Goal: Check status: Check status

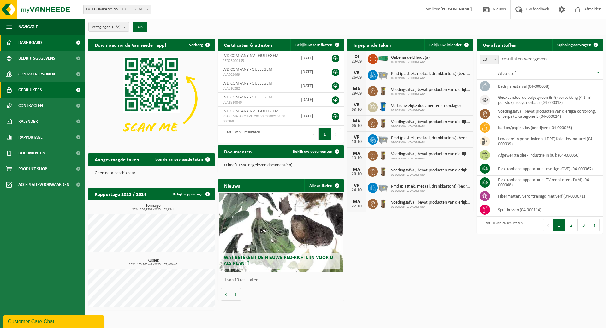
click at [31, 87] on span "Gebruikers" at bounding box center [30, 90] width 24 height 16
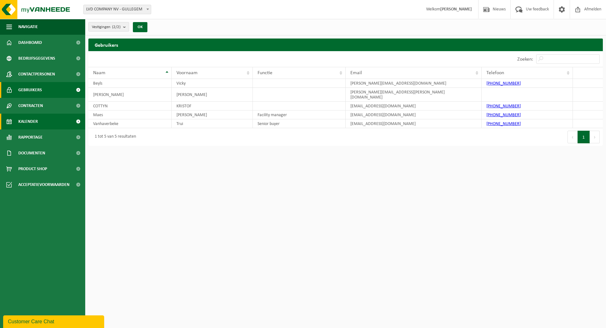
click at [45, 121] on link "Kalender" at bounding box center [42, 122] width 85 height 16
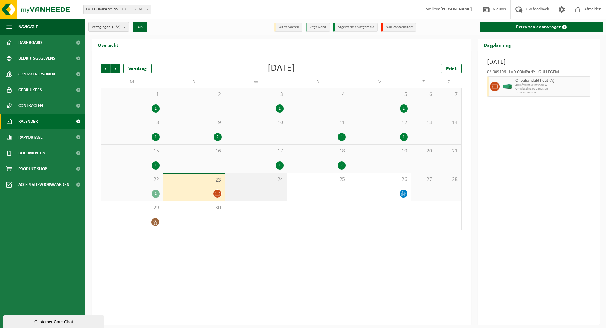
click at [264, 179] on span "24" at bounding box center [256, 179] width 56 height 7
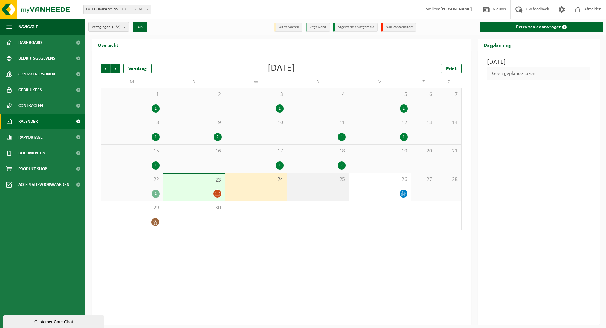
click at [321, 178] on span "25" at bounding box center [319, 179] width 56 height 7
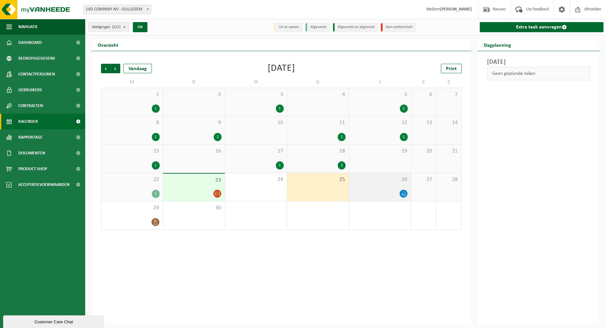
click at [380, 185] on div "26" at bounding box center [380, 187] width 62 height 28
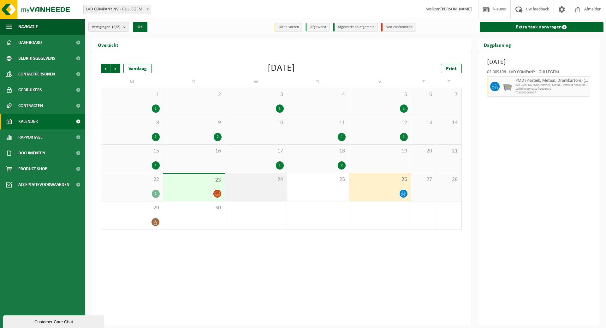
click at [257, 191] on div "24" at bounding box center [256, 187] width 62 height 28
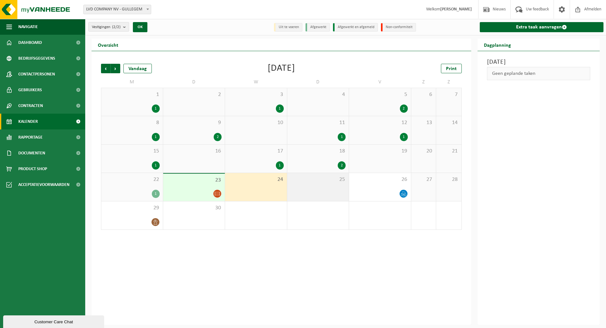
click at [345, 185] on div "25" at bounding box center [318, 187] width 62 height 28
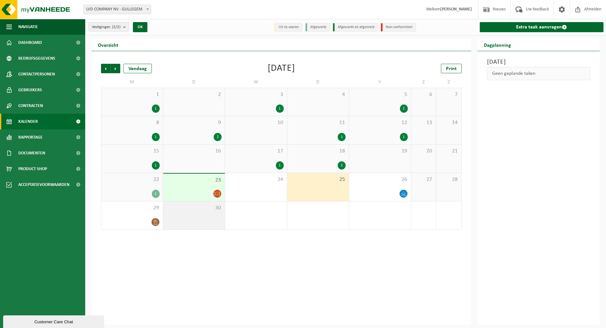
click at [179, 217] on div "30" at bounding box center [194, 215] width 62 height 28
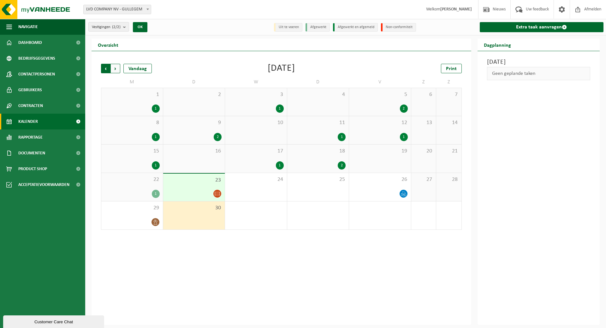
click at [117, 69] on span "Volgende" at bounding box center [115, 68] width 9 height 9
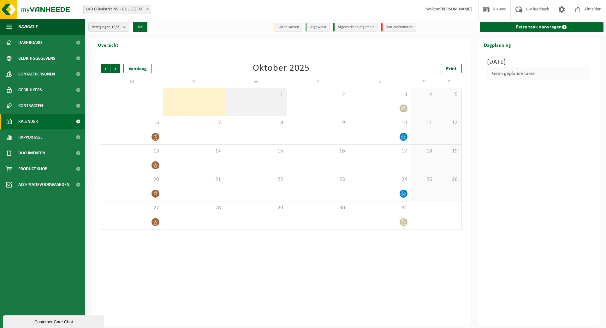
click at [271, 101] on div "1" at bounding box center [256, 102] width 62 height 28
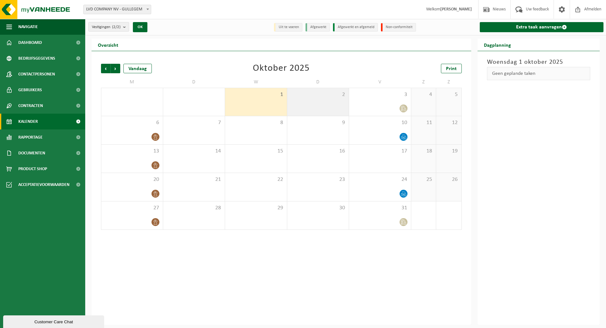
click at [305, 101] on div "2" at bounding box center [318, 102] width 62 height 28
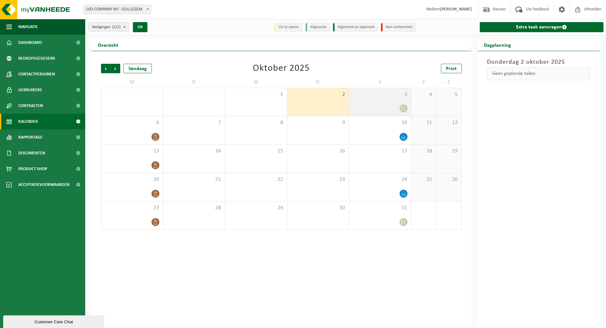
click at [387, 101] on div "3" at bounding box center [380, 102] width 62 height 28
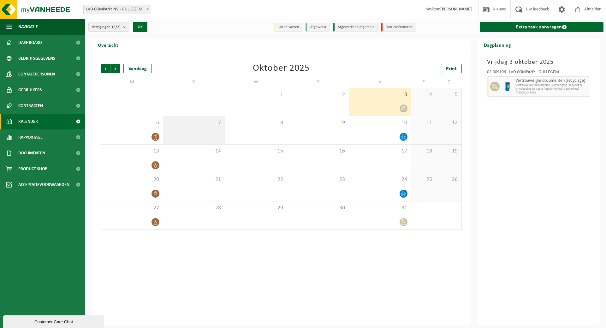
click at [178, 125] on span "7" at bounding box center [194, 122] width 56 height 7
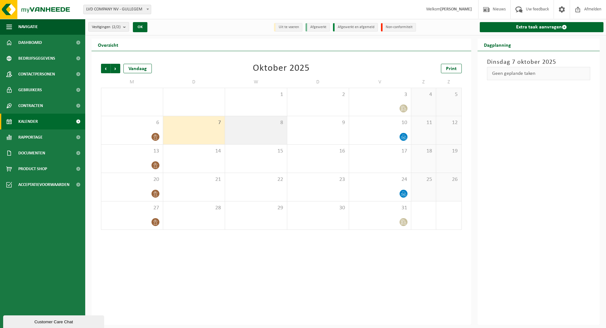
click at [249, 123] on span "8" at bounding box center [256, 122] width 56 height 7
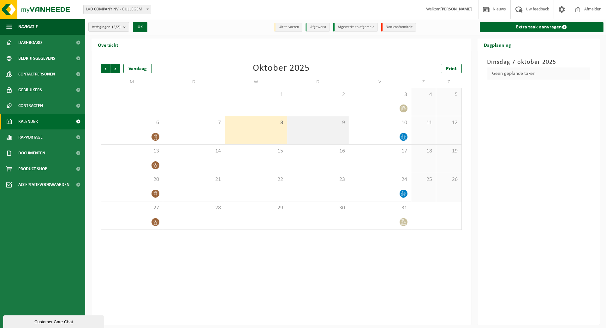
click at [304, 123] on span "9" at bounding box center [319, 122] width 56 height 7
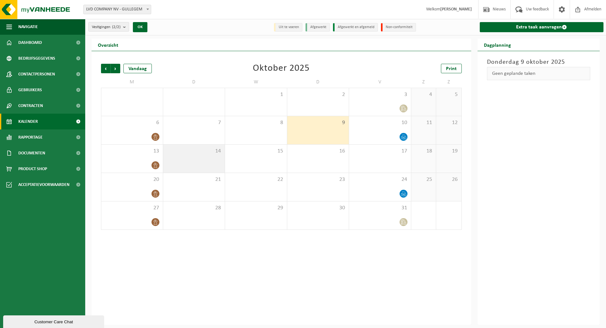
click at [210, 150] on span "14" at bounding box center [194, 151] width 56 height 7
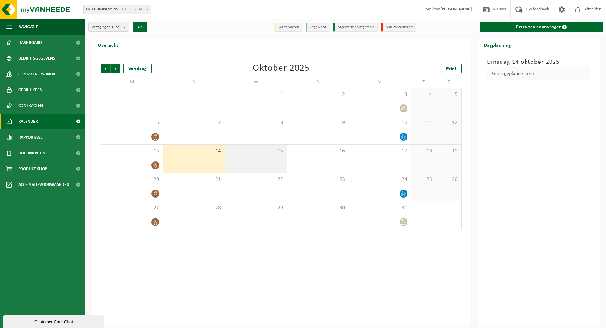
click at [260, 162] on div "15" at bounding box center [256, 159] width 62 height 28
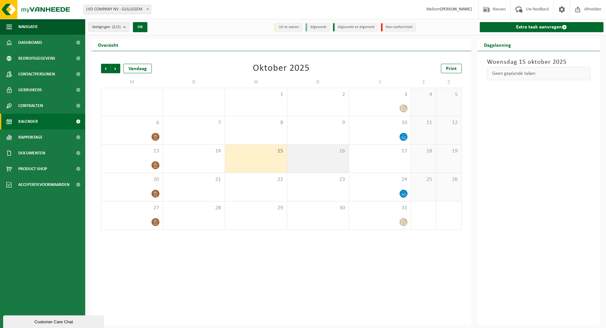
click at [319, 165] on div "16" at bounding box center [318, 159] width 62 height 28
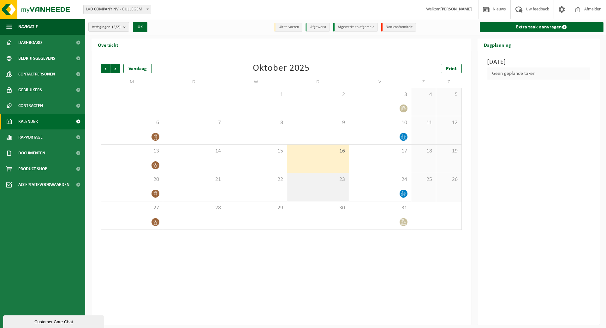
click at [310, 187] on div "23" at bounding box center [318, 187] width 62 height 28
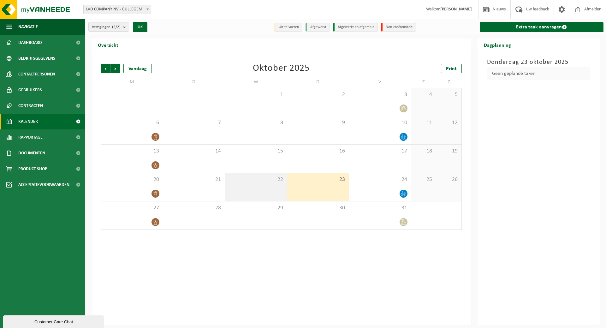
click at [261, 189] on div "22" at bounding box center [256, 187] width 62 height 28
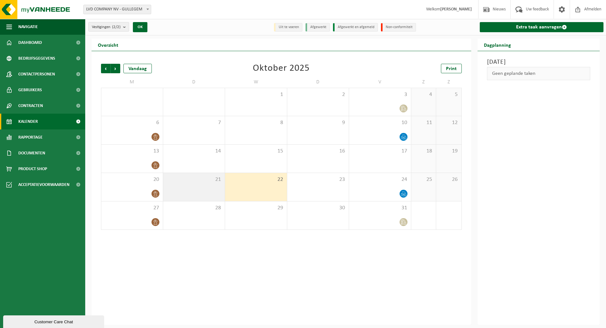
click at [219, 190] on div "21" at bounding box center [194, 187] width 62 height 28
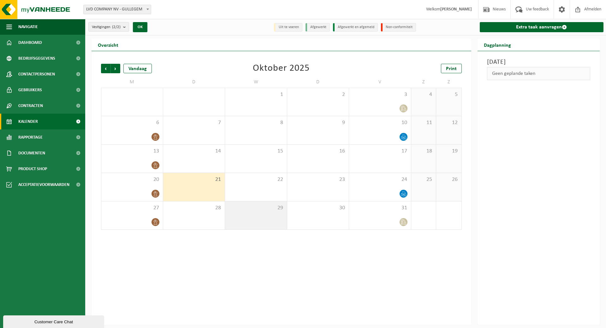
drag, startPoint x: 227, startPoint y: 212, endPoint x: 240, endPoint y: 214, distance: 13.4
click at [226, 213] on div "29" at bounding box center [256, 215] width 62 height 28
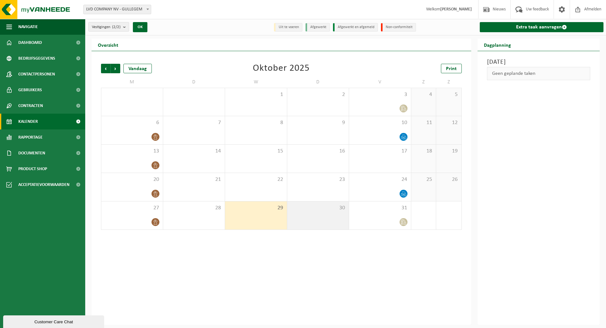
click at [307, 220] on div "30" at bounding box center [318, 215] width 62 height 28
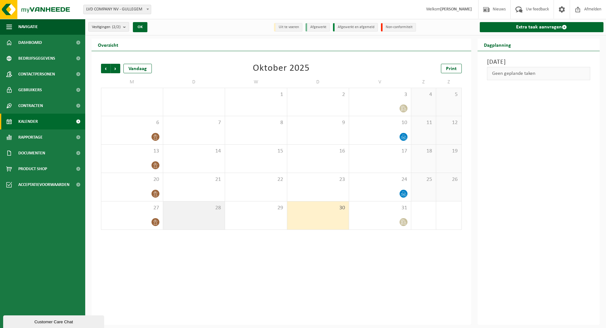
drag, startPoint x: 204, startPoint y: 221, endPoint x: 201, endPoint y: 215, distance: 6.5
click at [202, 220] on div "28" at bounding box center [194, 215] width 62 height 28
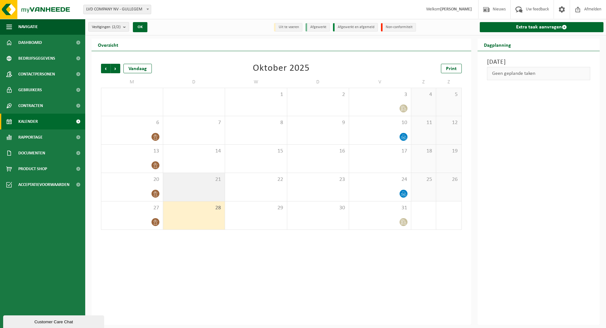
click at [203, 183] on span "21" at bounding box center [194, 179] width 56 height 7
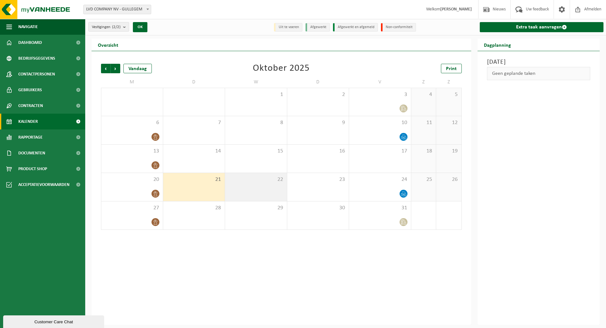
click at [274, 190] on div "22" at bounding box center [256, 187] width 62 height 28
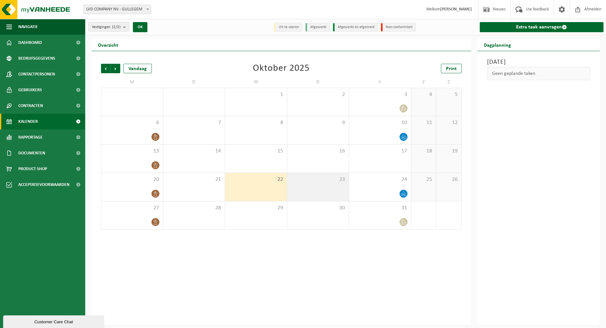
click at [322, 190] on div "23" at bounding box center [318, 187] width 62 height 28
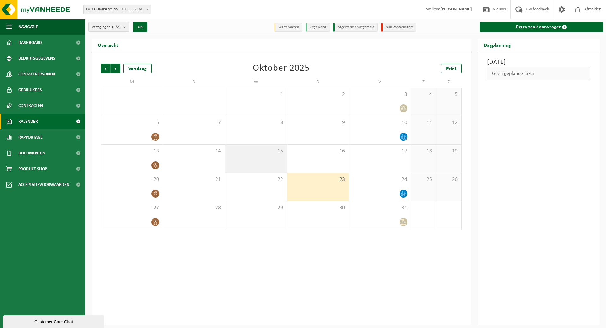
drag, startPoint x: 324, startPoint y: 153, endPoint x: 275, endPoint y: 153, distance: 49.3
click at [323, 153] on span "16" at bounding box center [319, 151] width 56 height 7
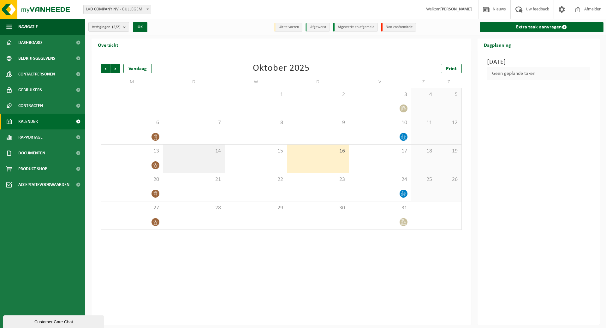
click at [221, 153] on span "14" at bounding box center [194, 151] width 56 height 7
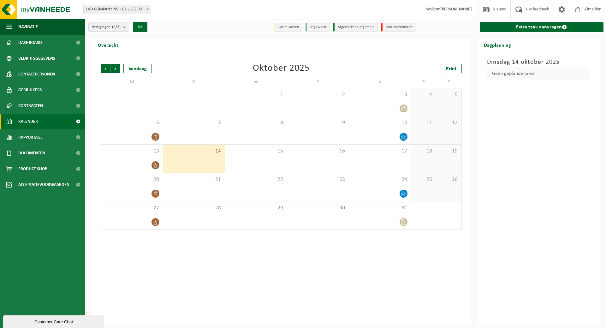
click at [188, 152] on span "14" at bounding box center [194, 151] width 56 height 7
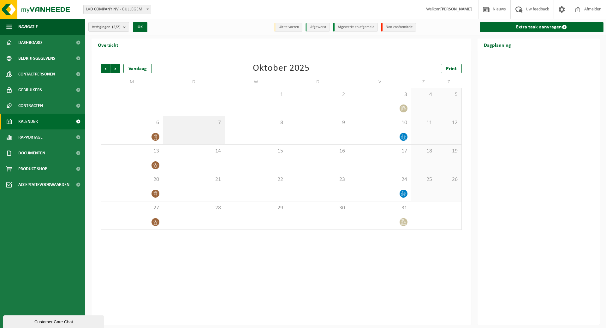
click at [194, 124] on span "7" at bounding box center [194, 122] width 56 height 7
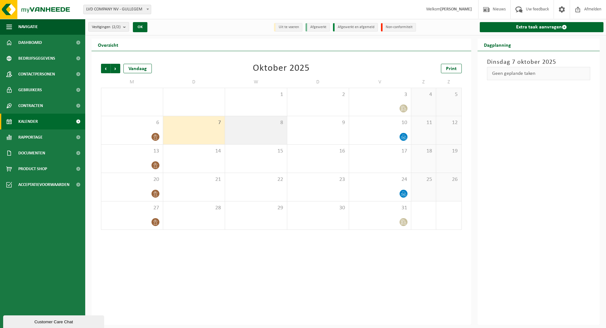
click at [264, 122] on span "8" at bounding box center [256, 122] width 56 height 7
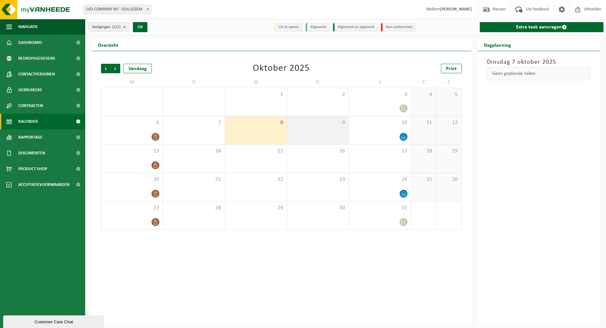
click at [327, 125] on span "9" at bounding box center [319, 122] width 56 height 7
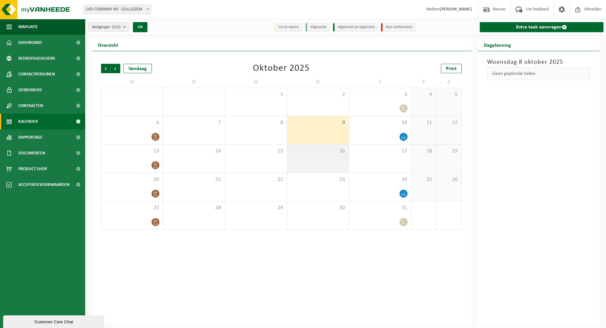
click at [319, 153] on span "16" at bounding box center [319, 151] width 56 height 7
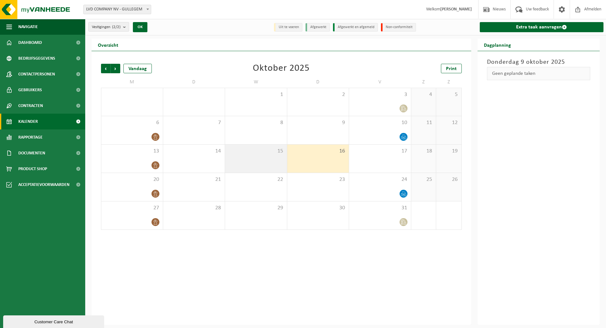
click at [258, 155] on div "15" at bounding box center [256, 159] width 62 height 28
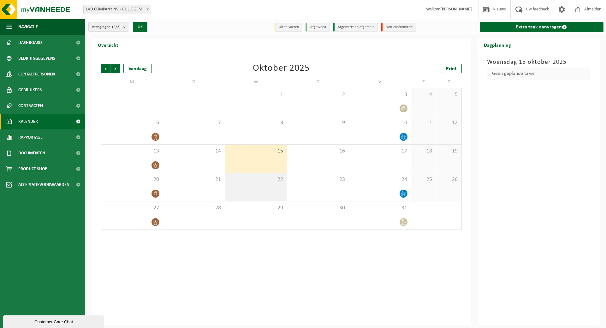
click at [237, 190] on div "22" at bounding box center [256, 187] width 62 height 28
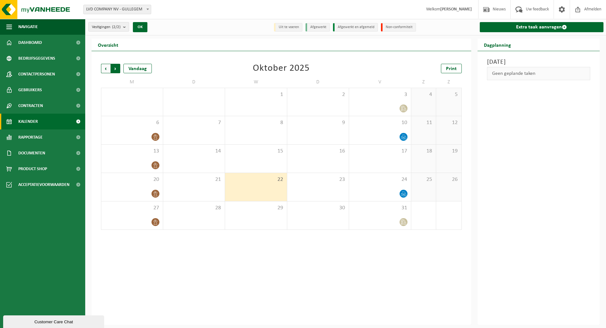
click at [104, 68] on span "Vorige" at bounding box center [105, 68] width 9 height 9
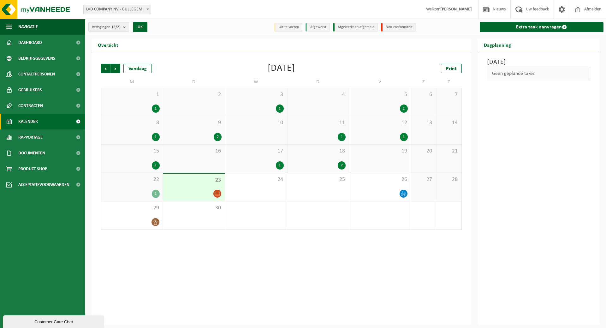
click at [211, 193] on div at bounding box center [194, 193] width 56 height 9
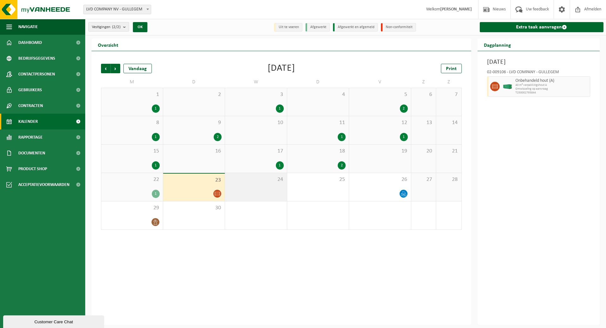
click at [279, 190] on div "24" at bounding box center [256, 187] width 62 height 28
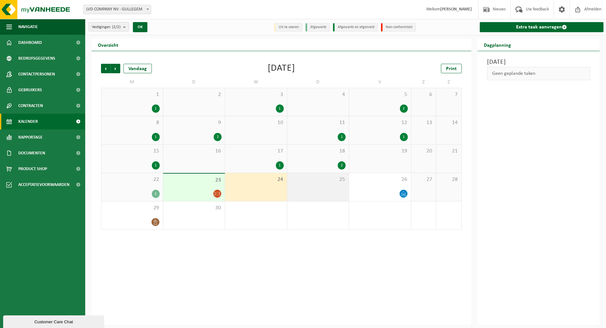
click at [338, 184] on div "25" at bounding box center [318, 187] width 62 height 28
